Goal: Check status

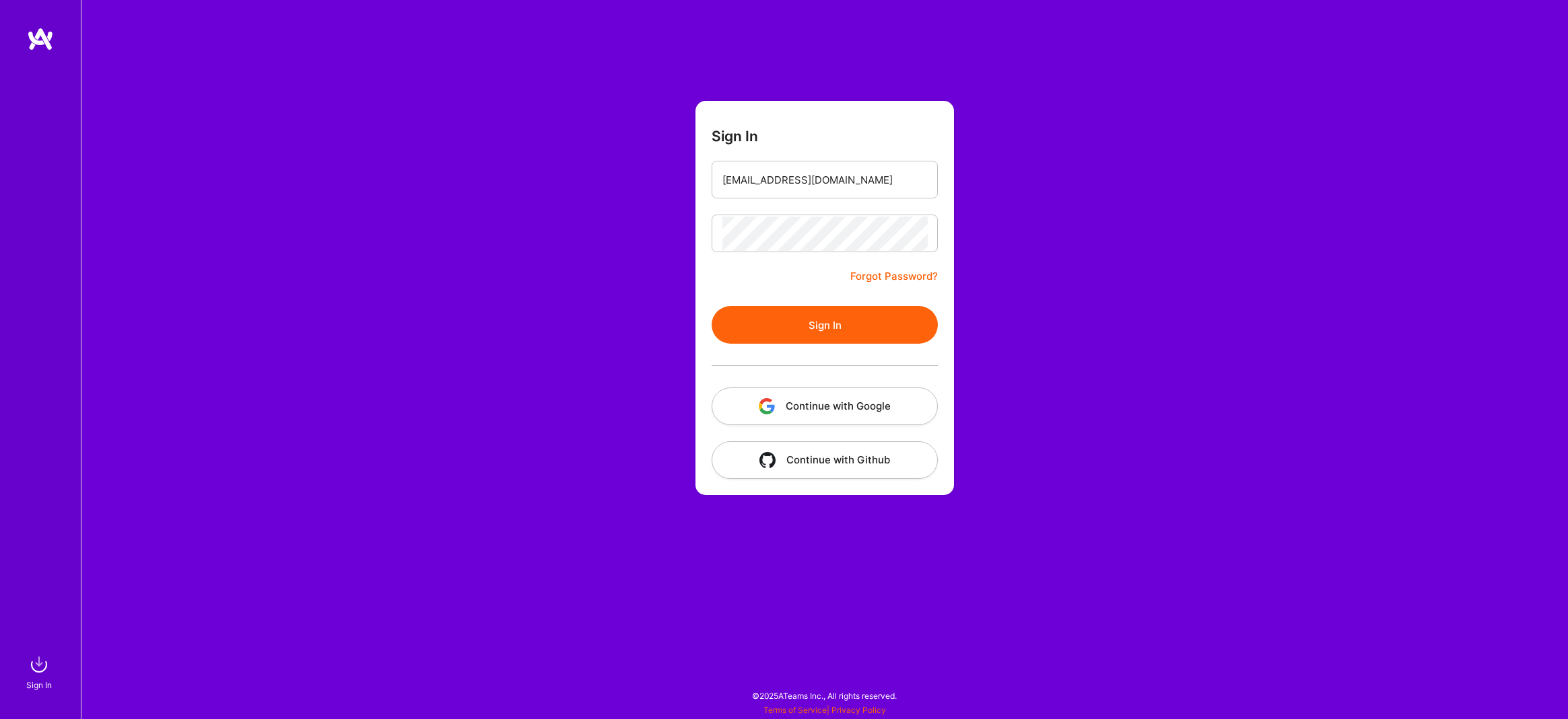
click at [826, 329] on button "Sign In" at bounding box center [825, 325] width 226 height 38
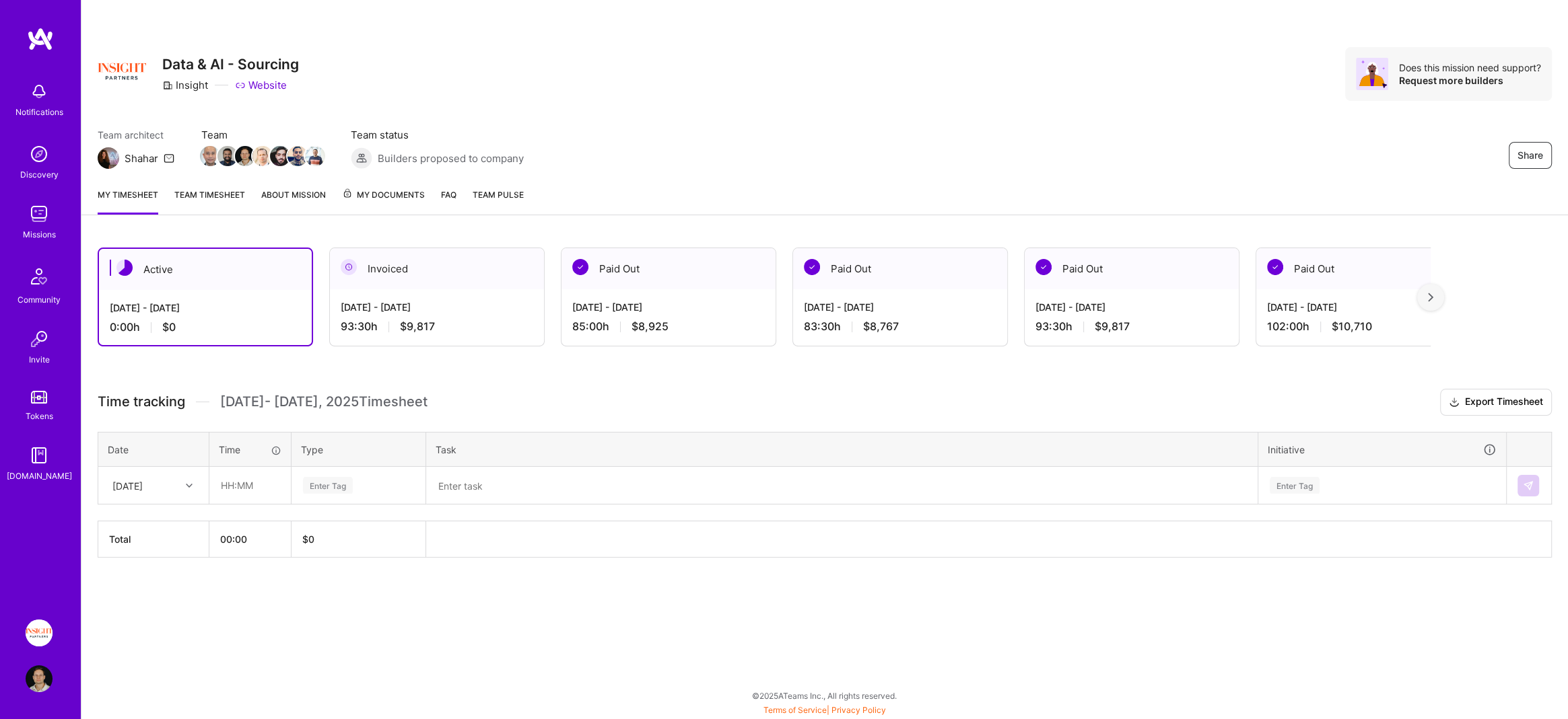
click at [39, 37] on img at bounding box center [40, 39] width 27 height 25
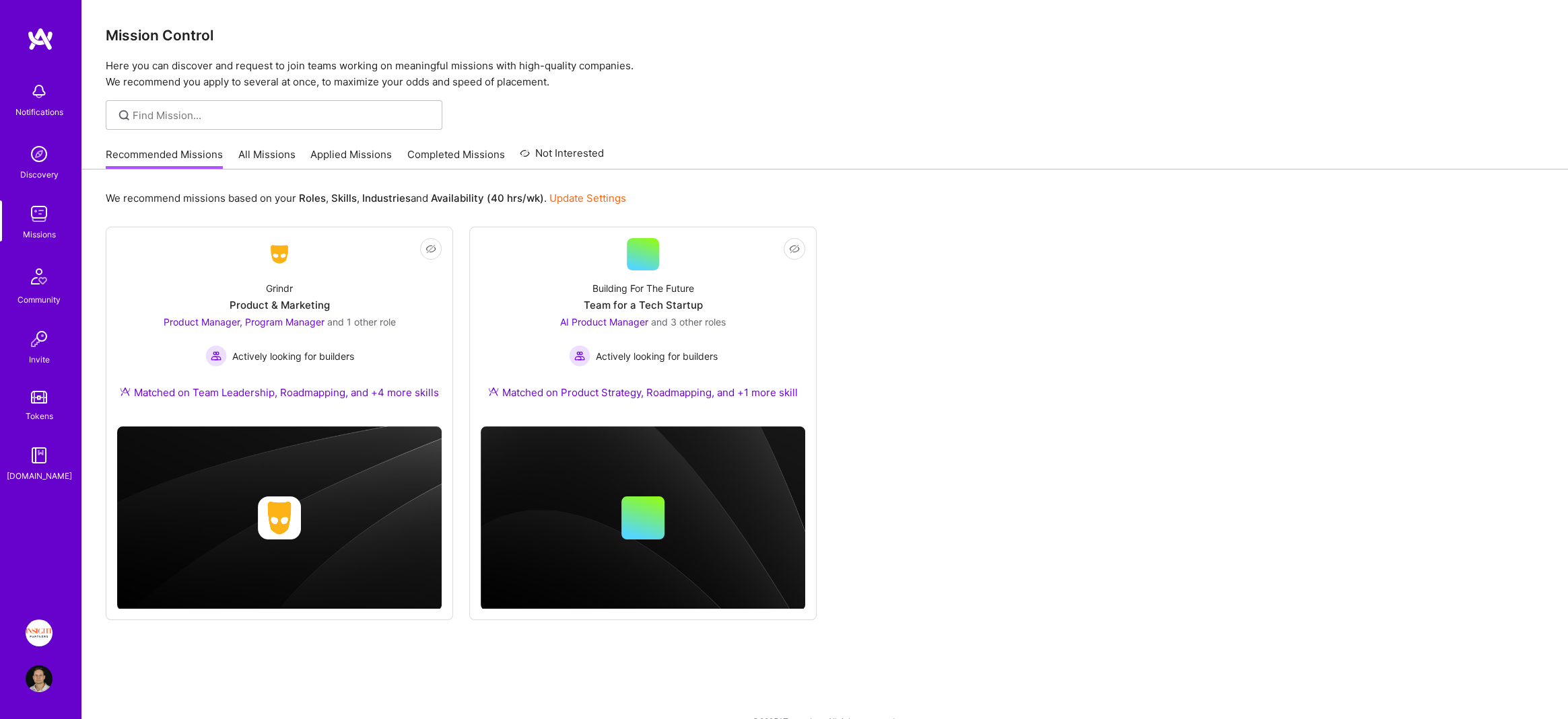
click at [39, 635] on img at bounding box center [39, 633] width 27 height 27
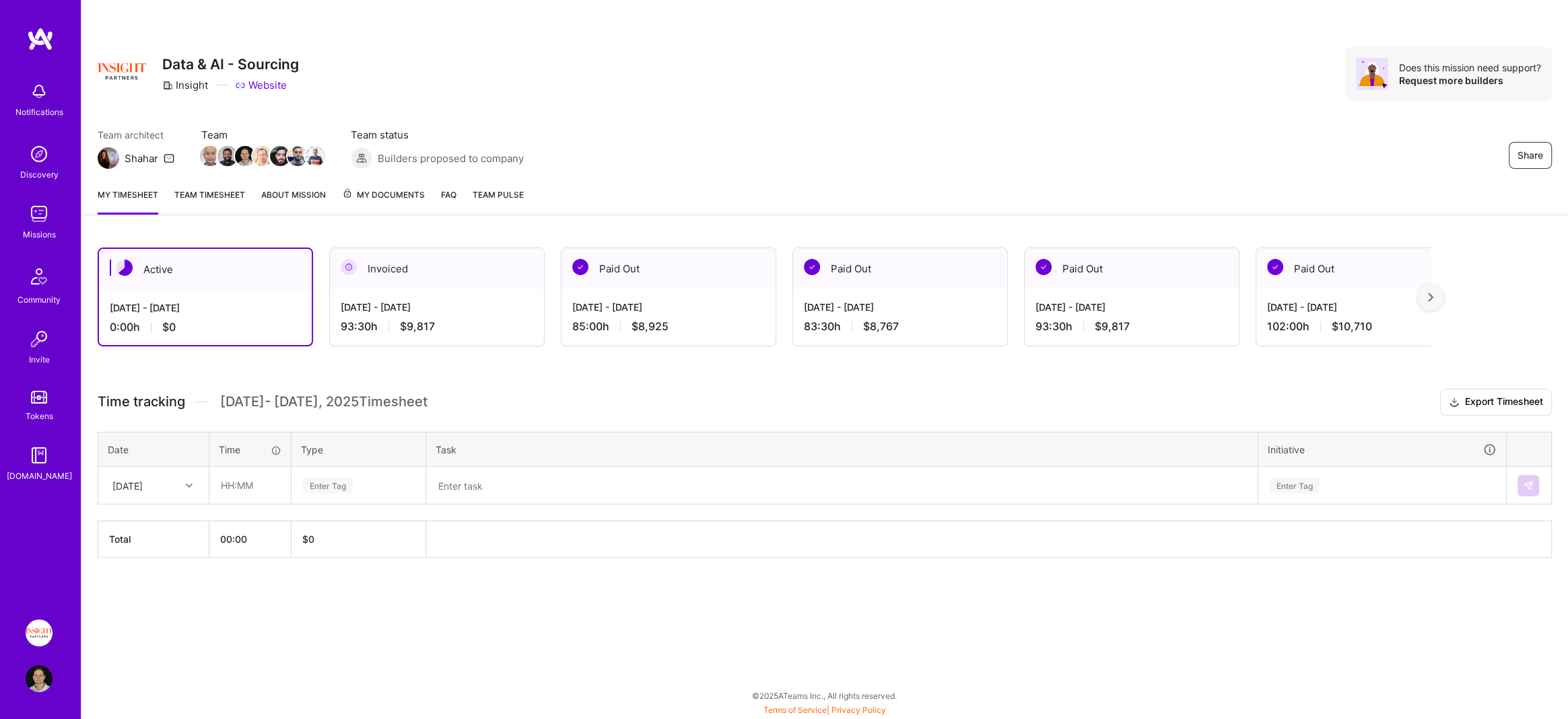
click at [453, 295] on div "[DATE] - [DATE] 93:30 h $9,817" at bounding box center [436, 316] width 214 height 55
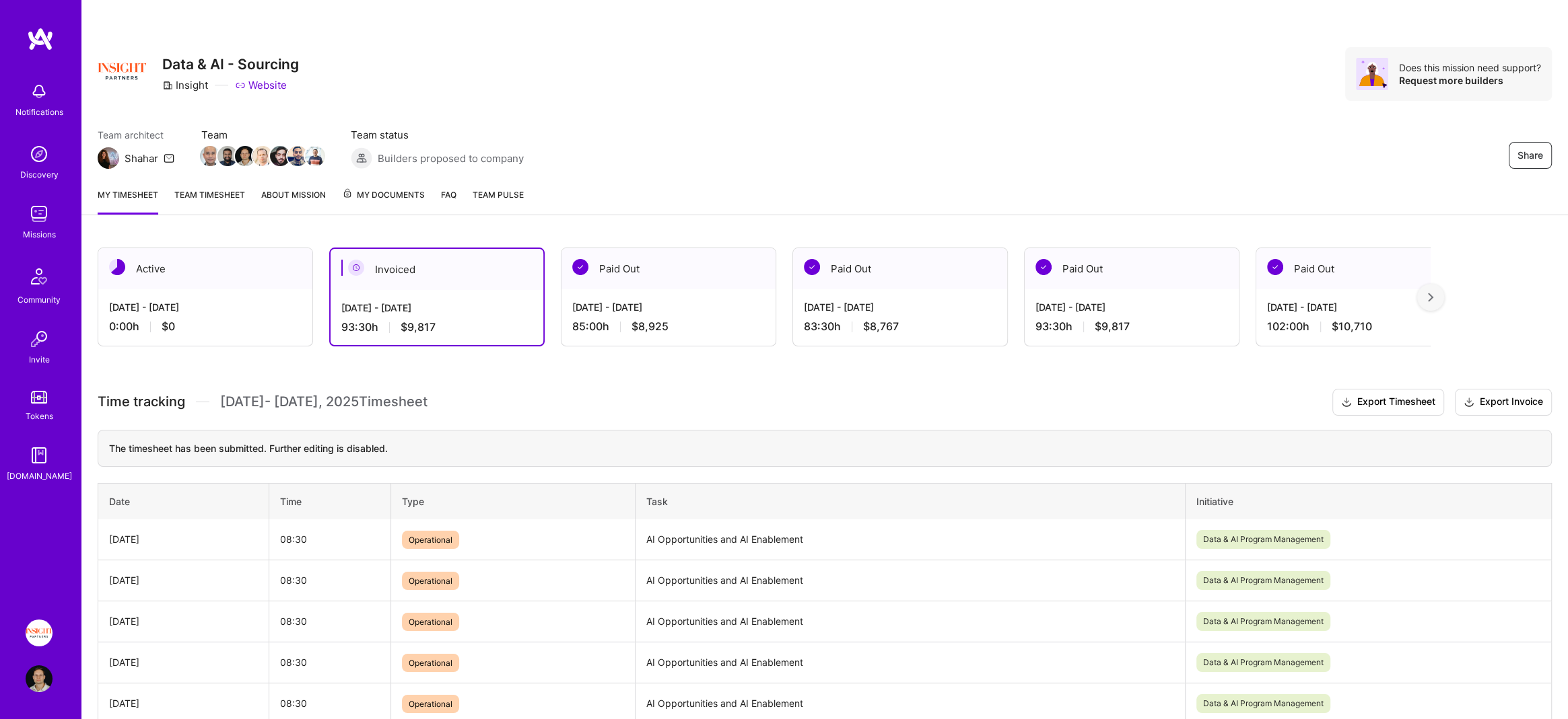
click at [239, 291] on div "[DATE] - [DATE] 0:00 h $0" at bounding box center [205, 316] width 214 height 55
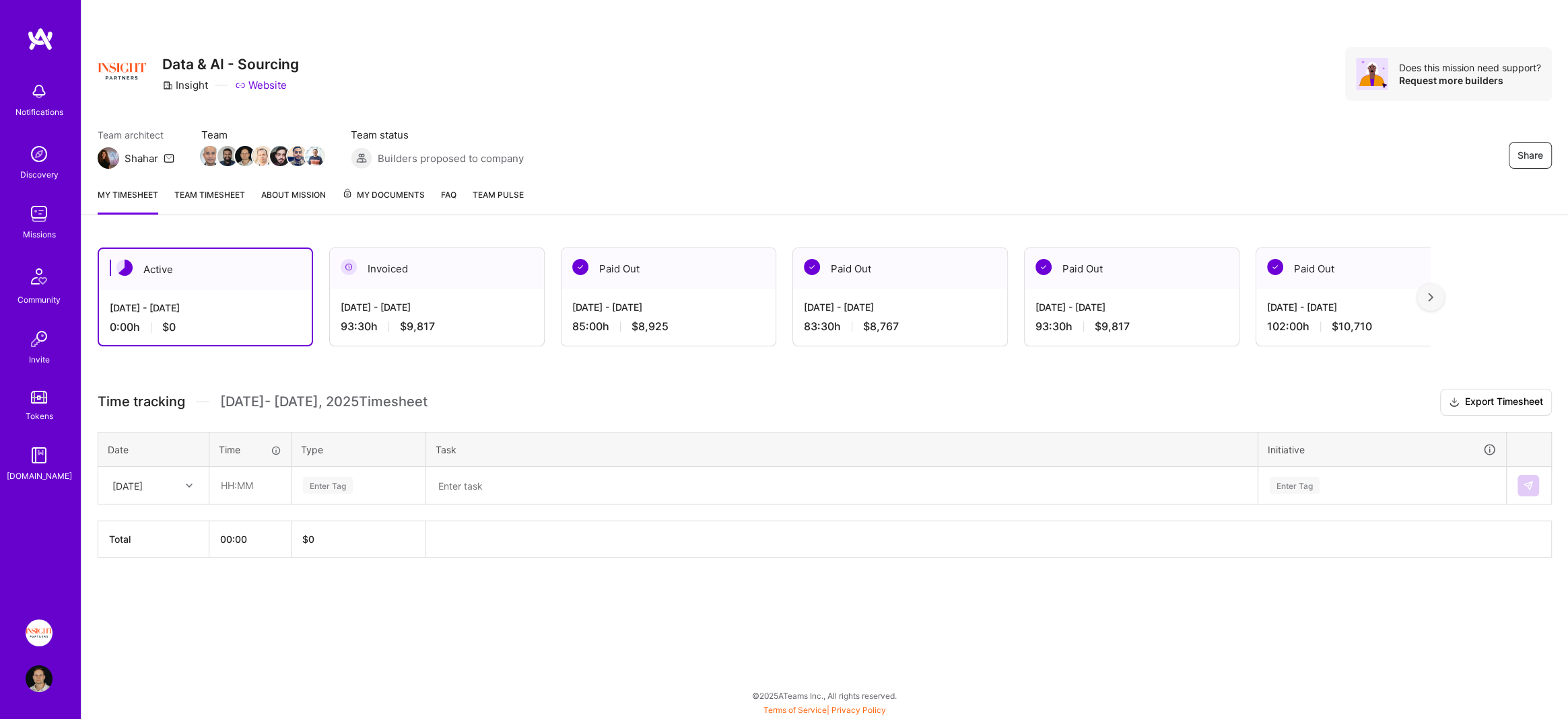
click at [451, 283] on div "Invoiced" at bounding box center [436, 269] width 214 height 41
